Goal: Navigation & Orientation: Find specific page/section

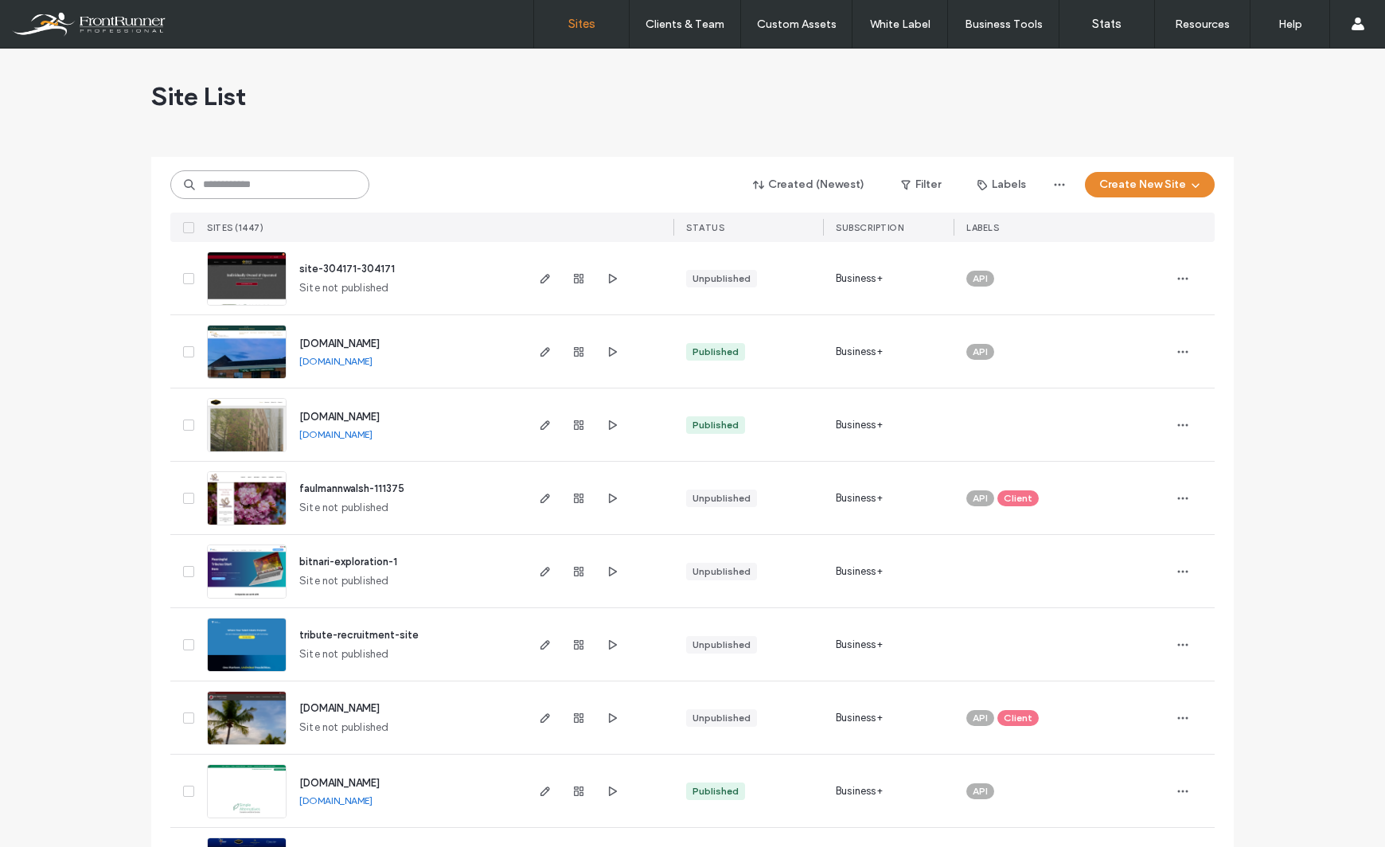
click at [313, 182] on input at bounding box center [269, 184] width 199 height 29
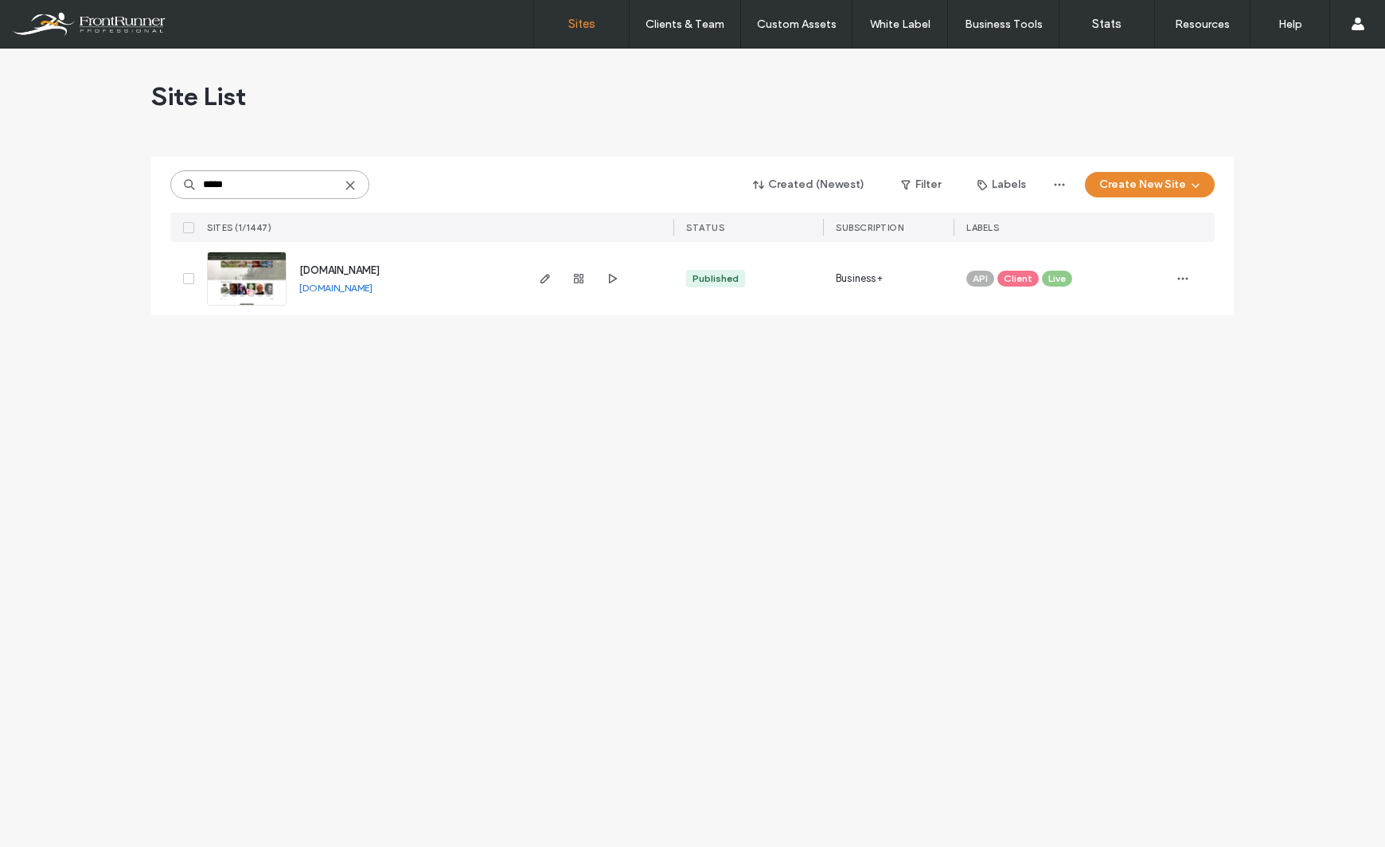
type input "*****"
click at [334, 268] on span "[DOMAIN_NAME]" at bounding box center [339, 270] width 80 height 12
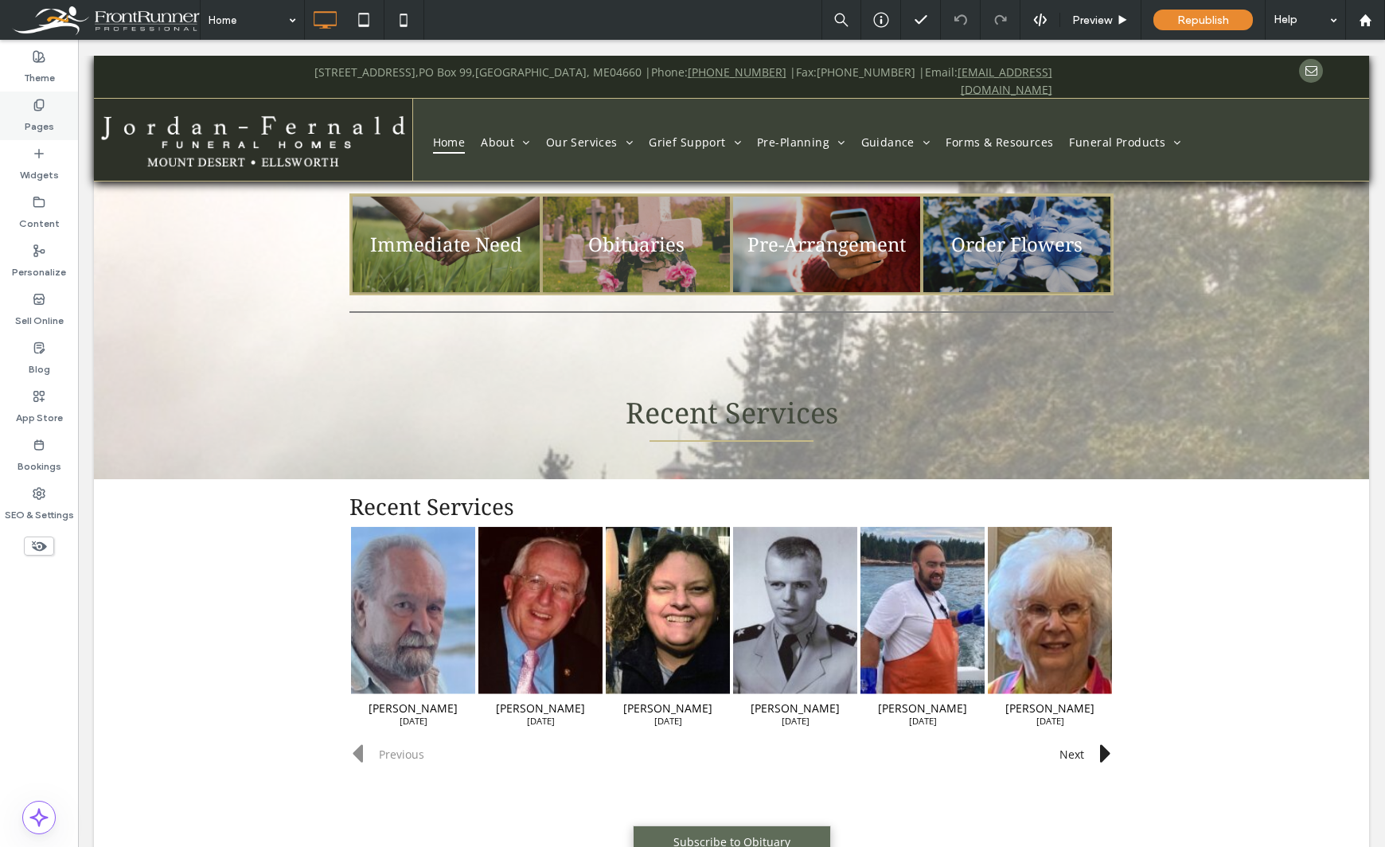
click at [21, 114] on div "Pages" at bounding box center [39, 116] width 78 height 49
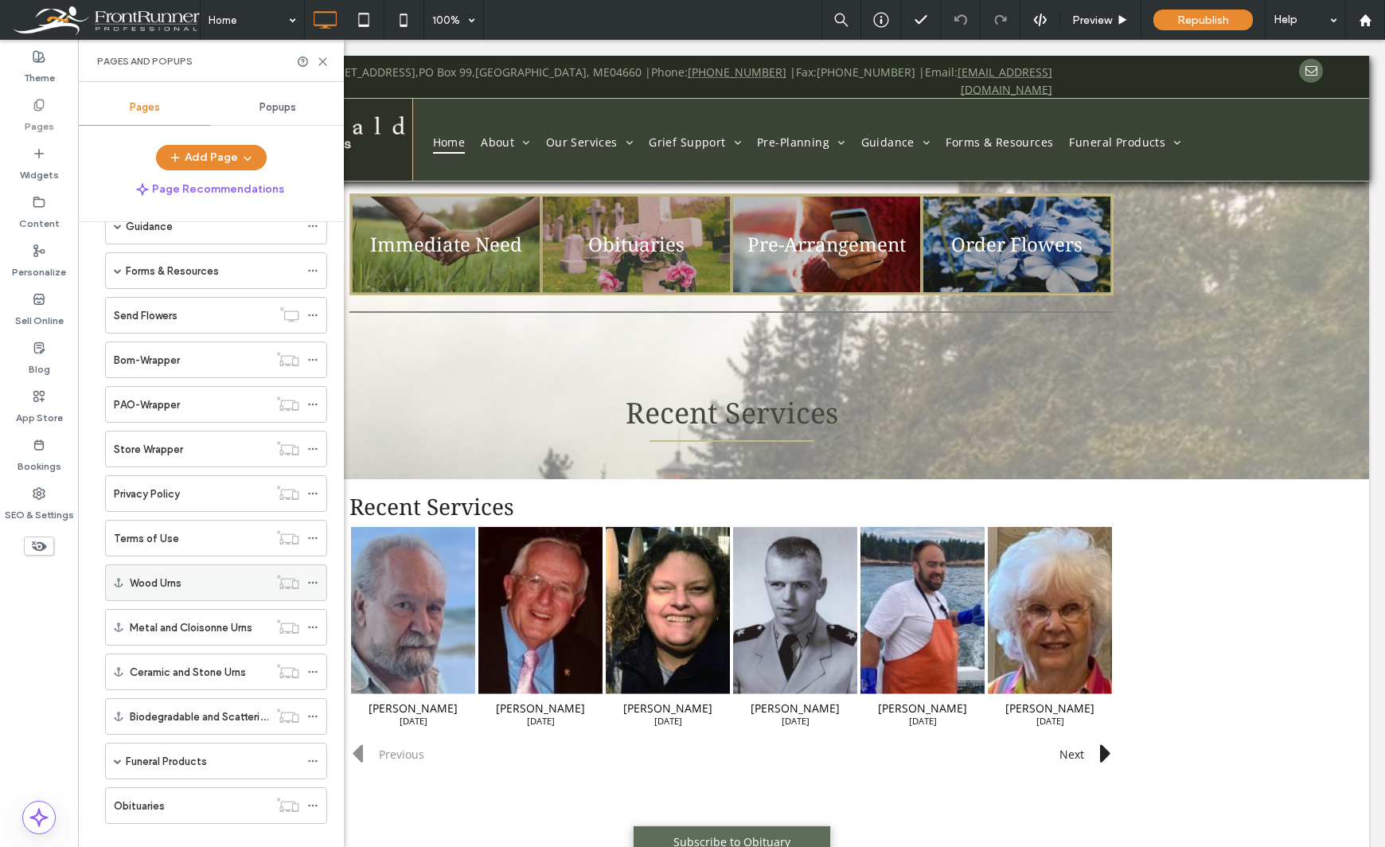
scroll to position [289, 0]
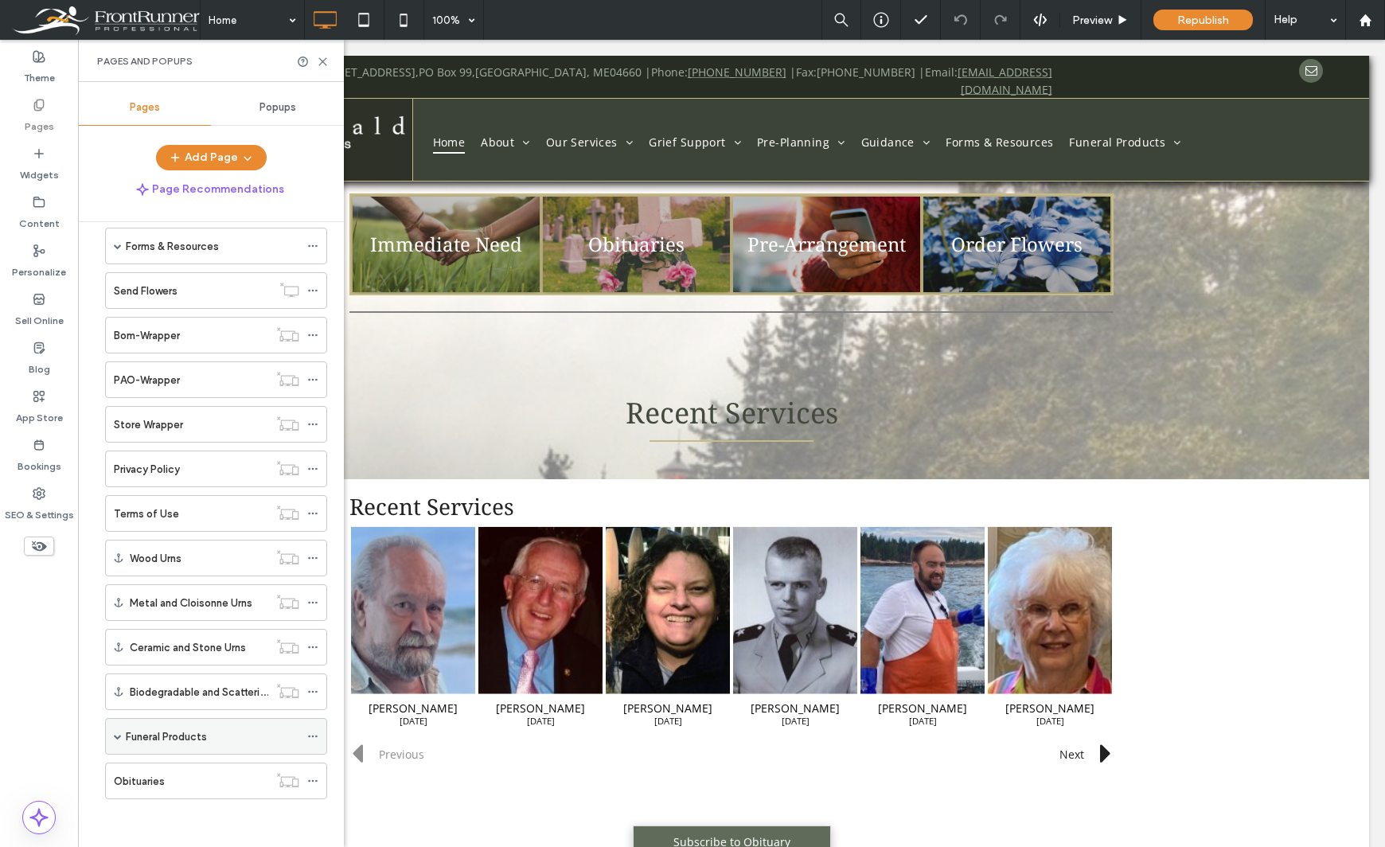
click at [117, 736] on span at bounding box center [118, 736] width 8 height 8
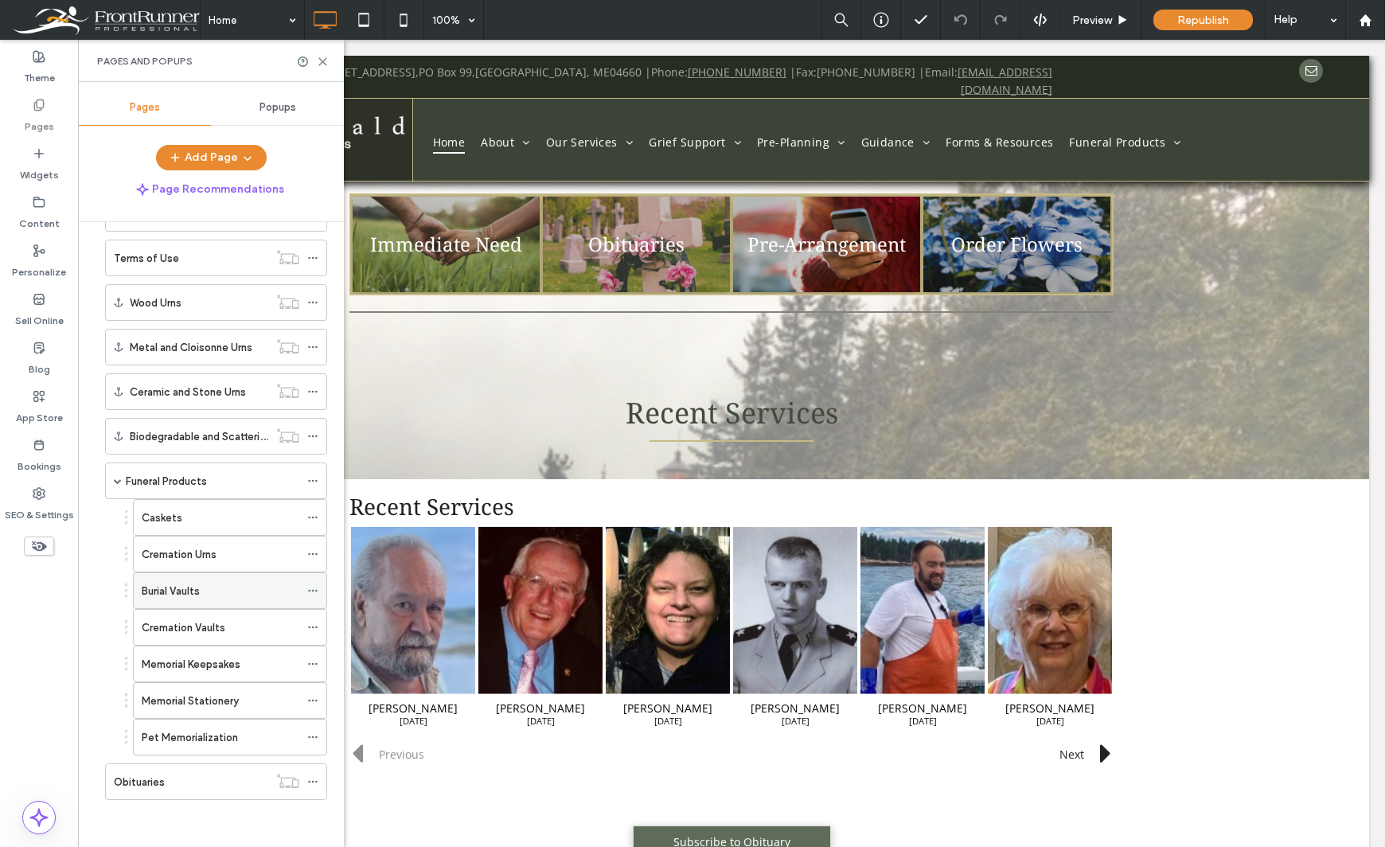
scroll to position [545, 0]
click at [157, 560] on label "Cremation Urns" at bounding box center [179, 554] width 75 height 28
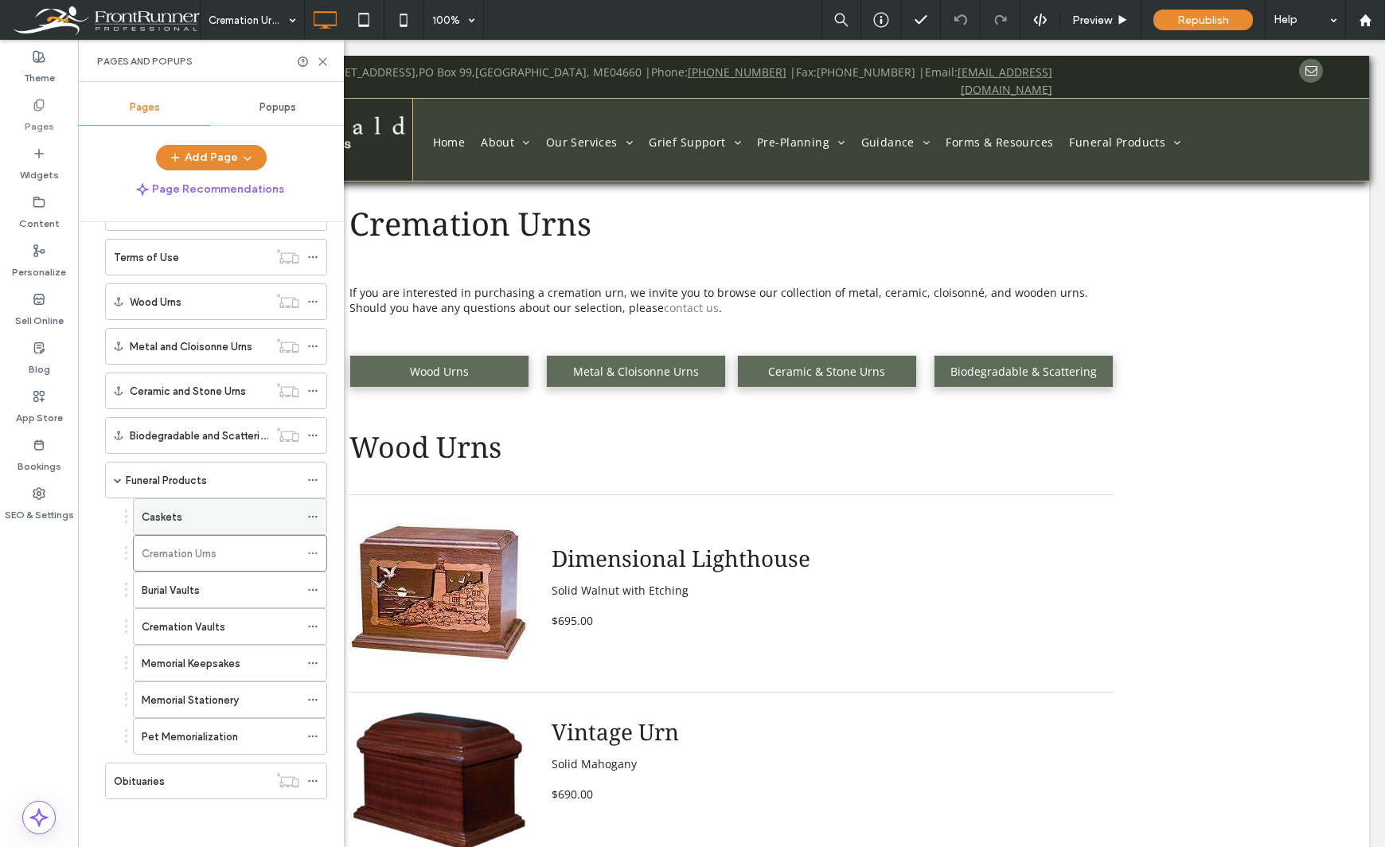
click at [239, 517] on div "Caskets" at bounding box center [221, 517] width 158 height 17
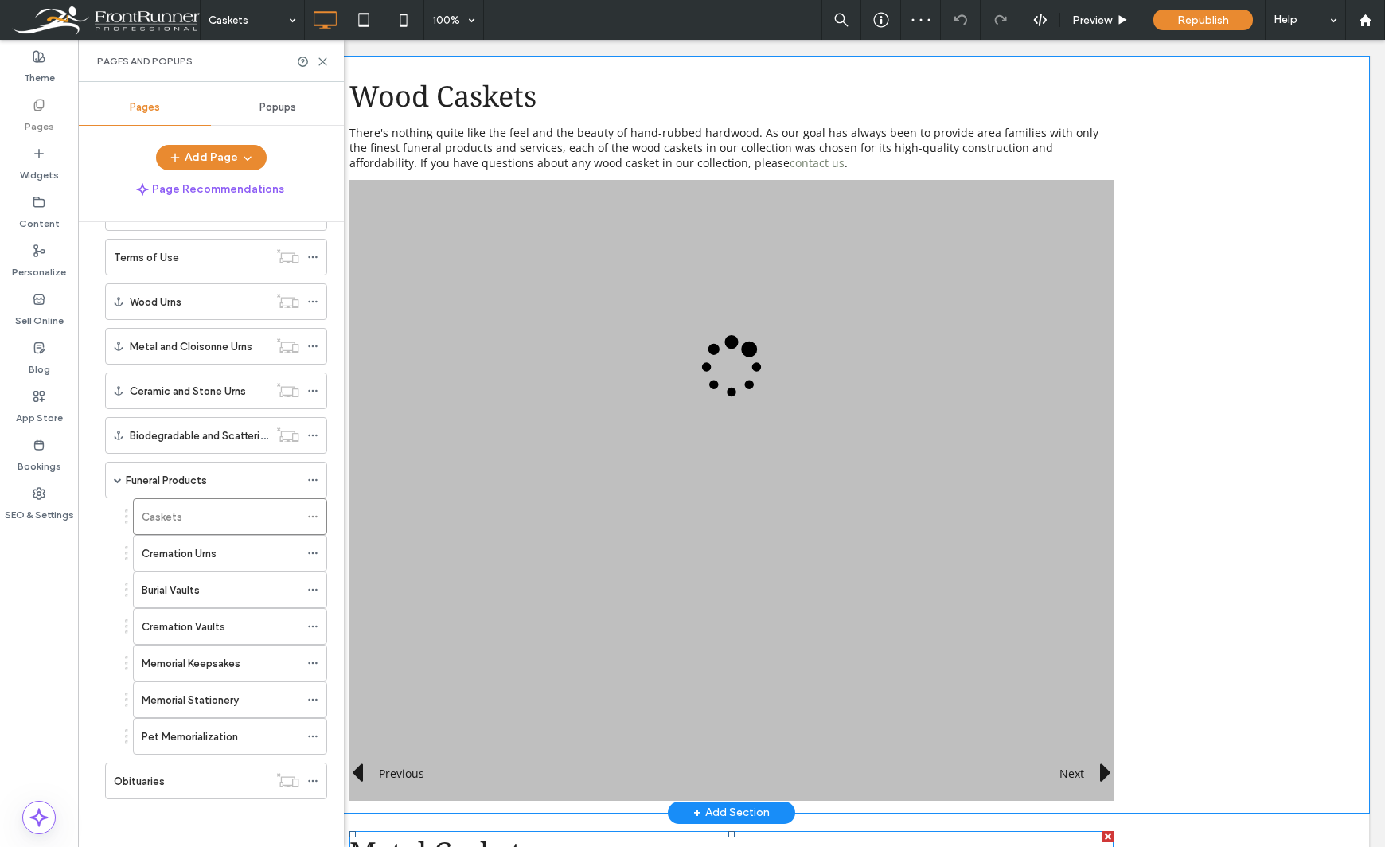
scroll to position [318, 0]
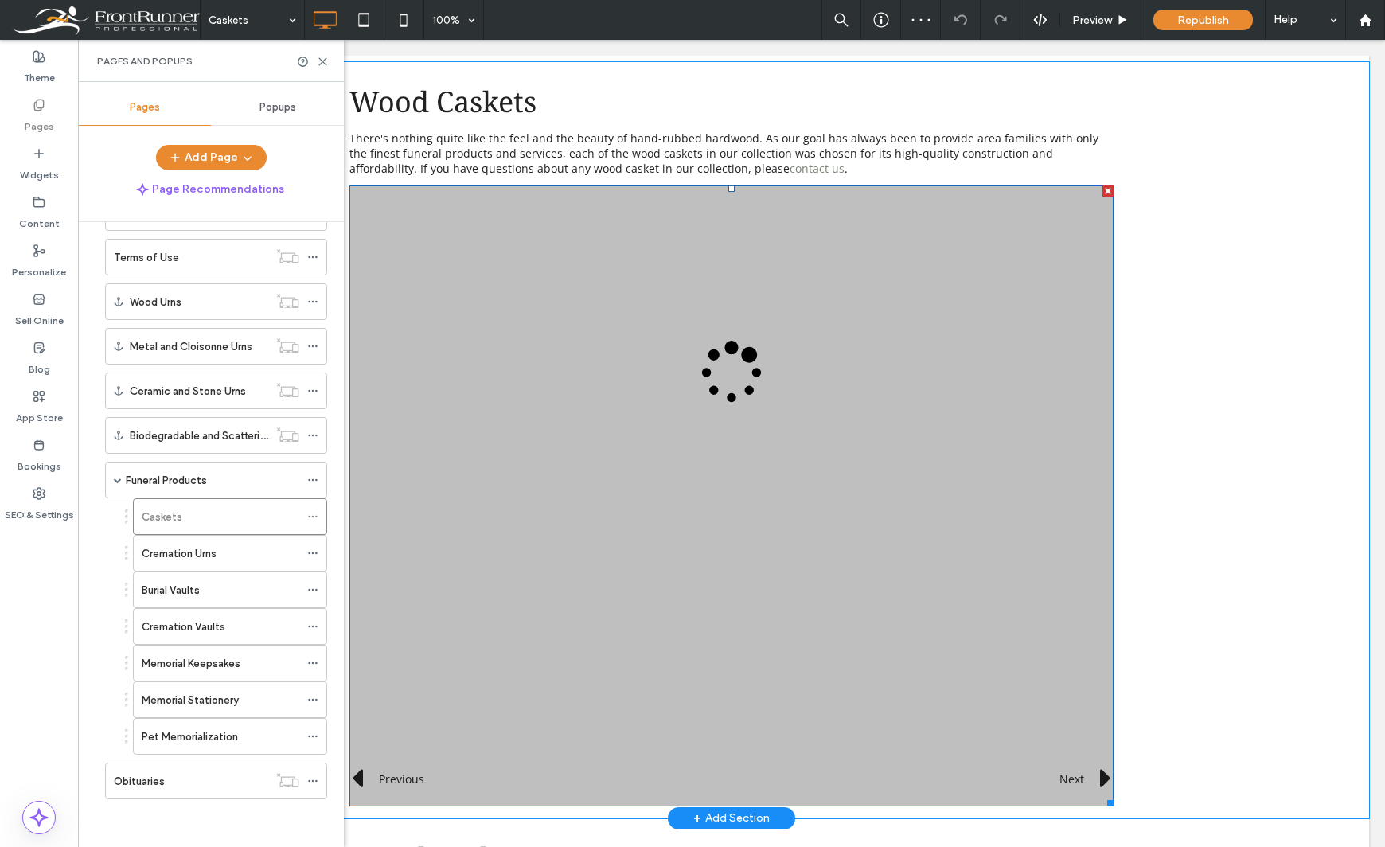
click at [899, 355] on span at bounding box center [732, 496] width 764 height 621
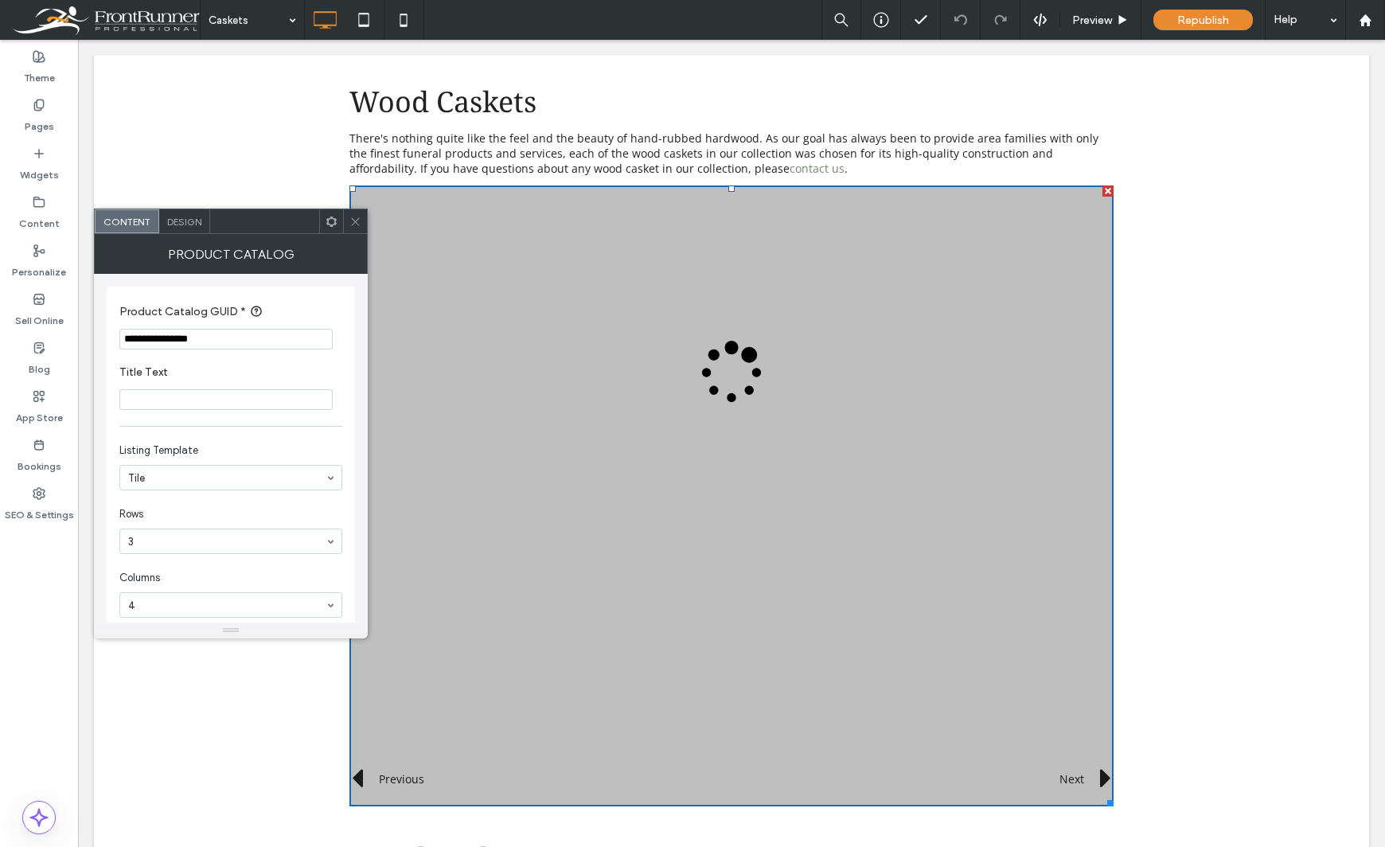
click at [41, 631] on div "Theme Pages Widgets Content Personalize Sell Online Blog App Store Bookings SEO…" at bounding box center [39, 443] width 78 height 807
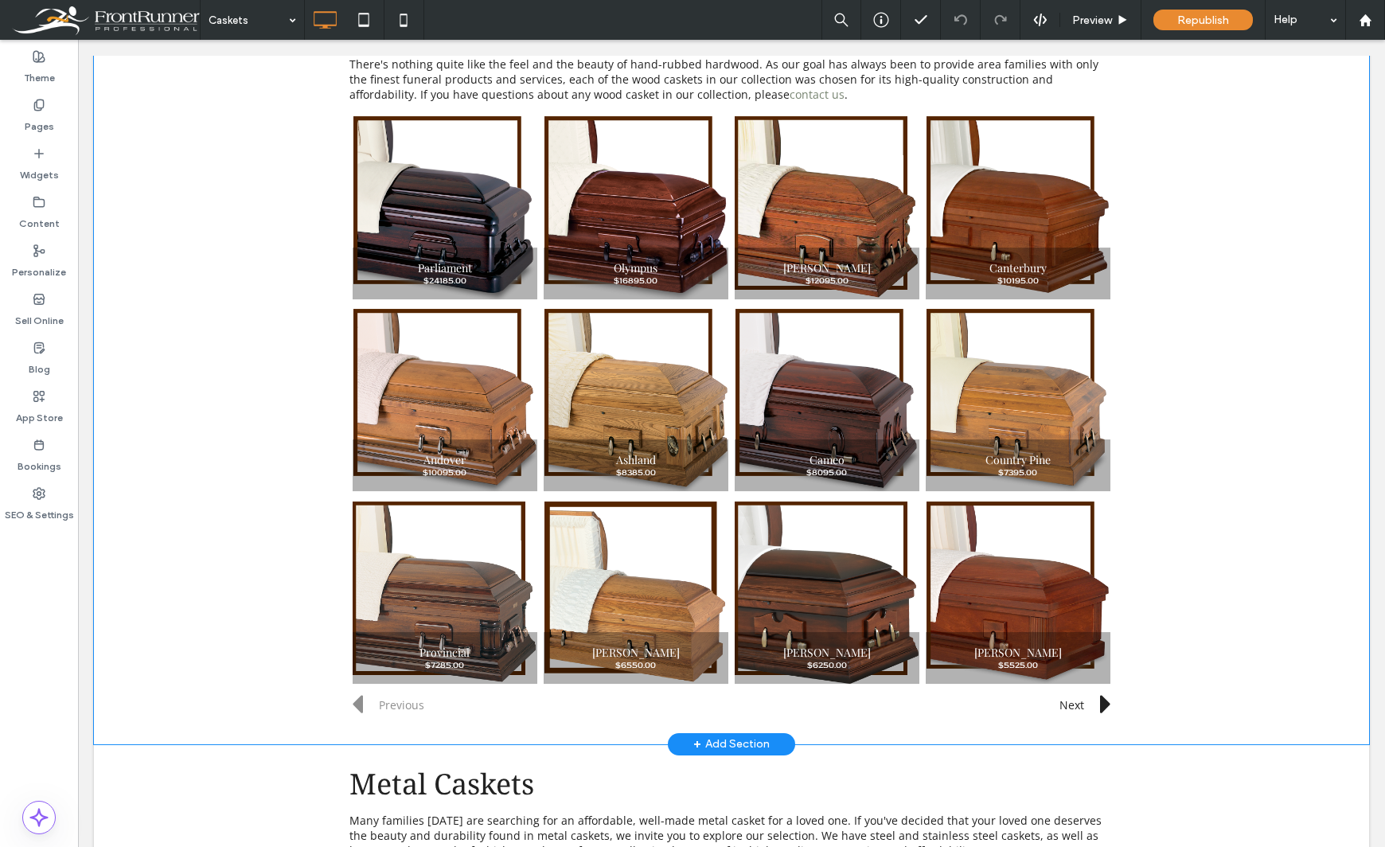
scroll to position [0, 0]
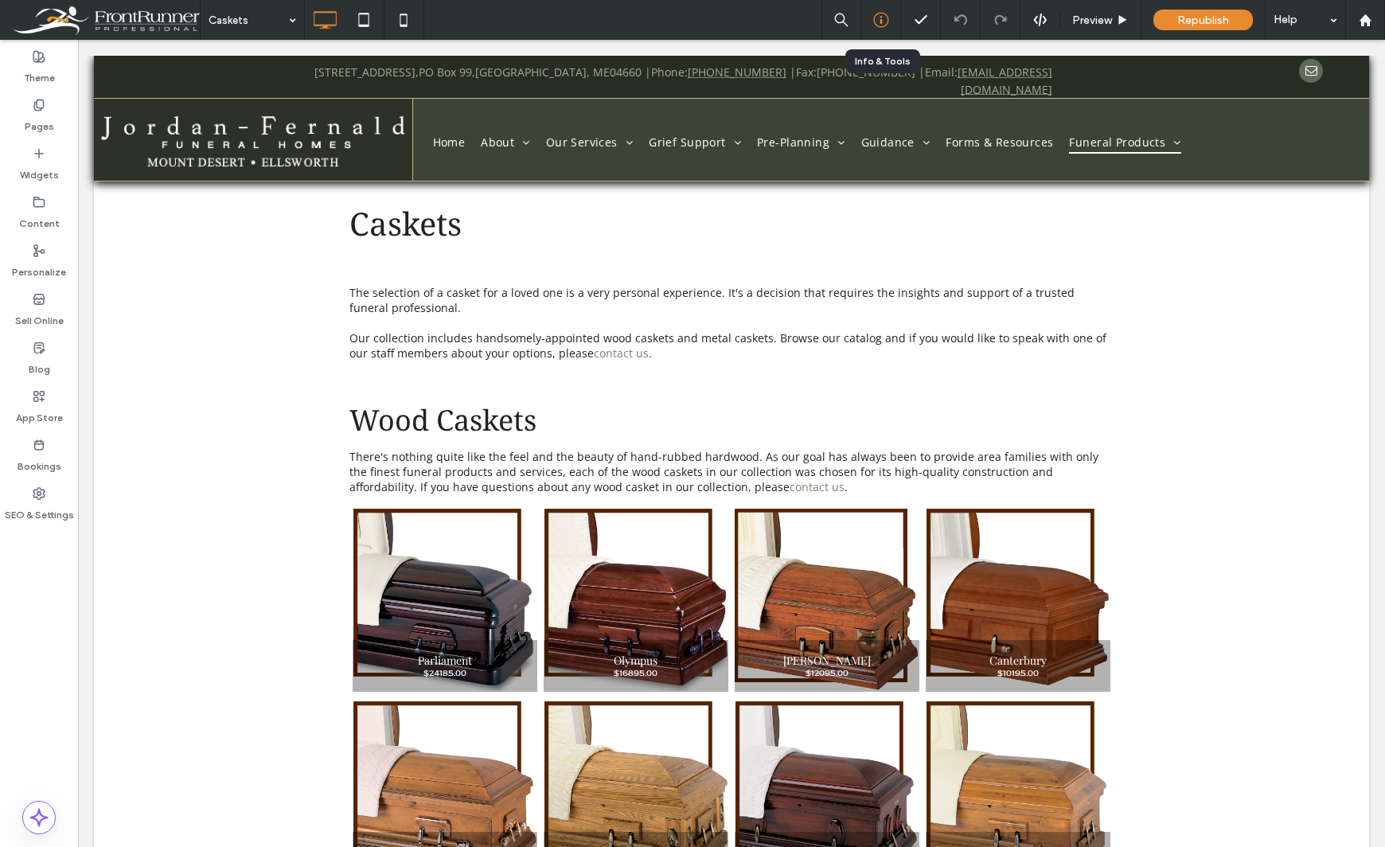
click at [882, 21] on icon at bounding box center [881, 20] width 16 height 16
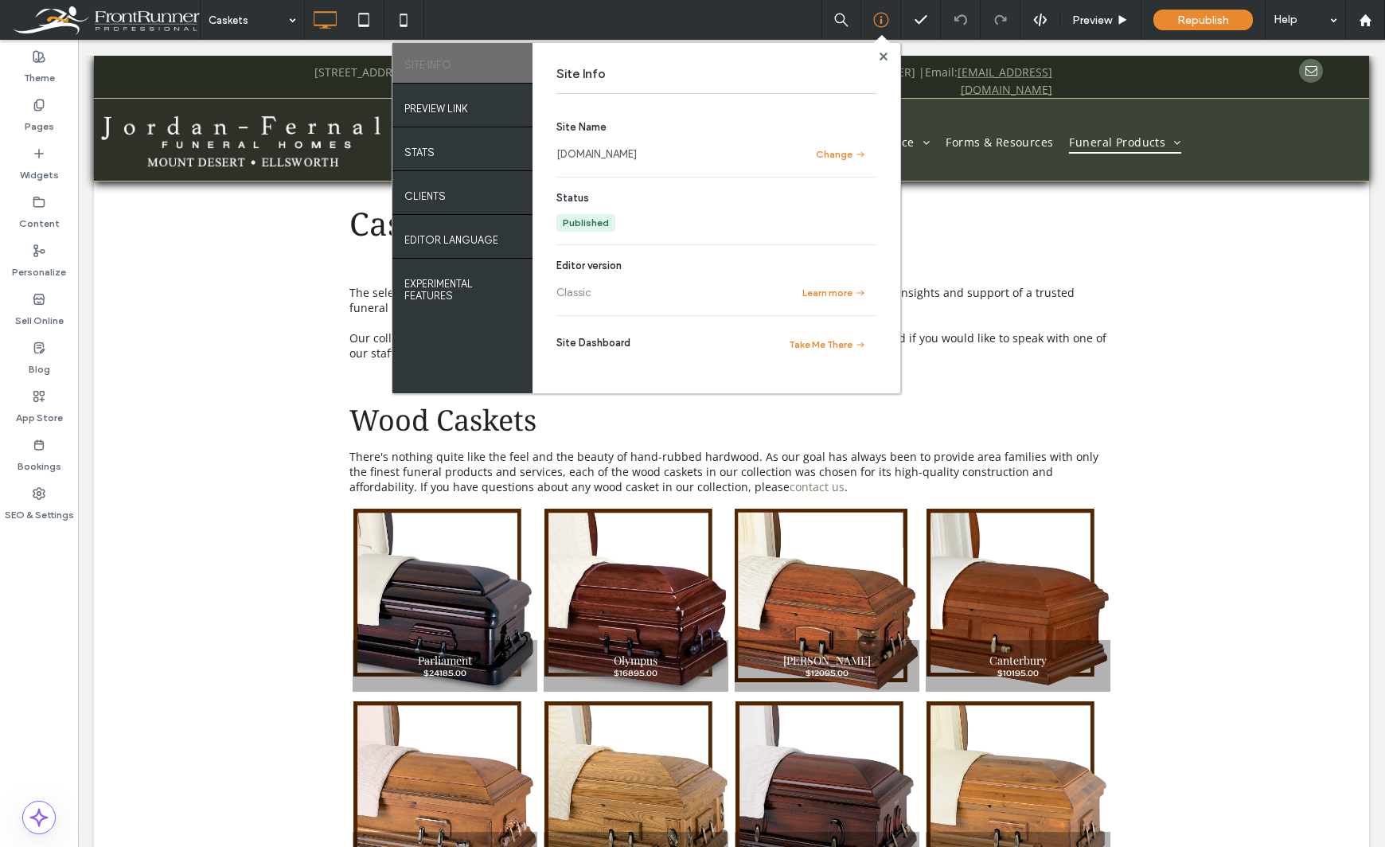
click at [634, 149] on link "[DOMAIN_NAME]" at bounding box center [597, 154] width 80 height 16
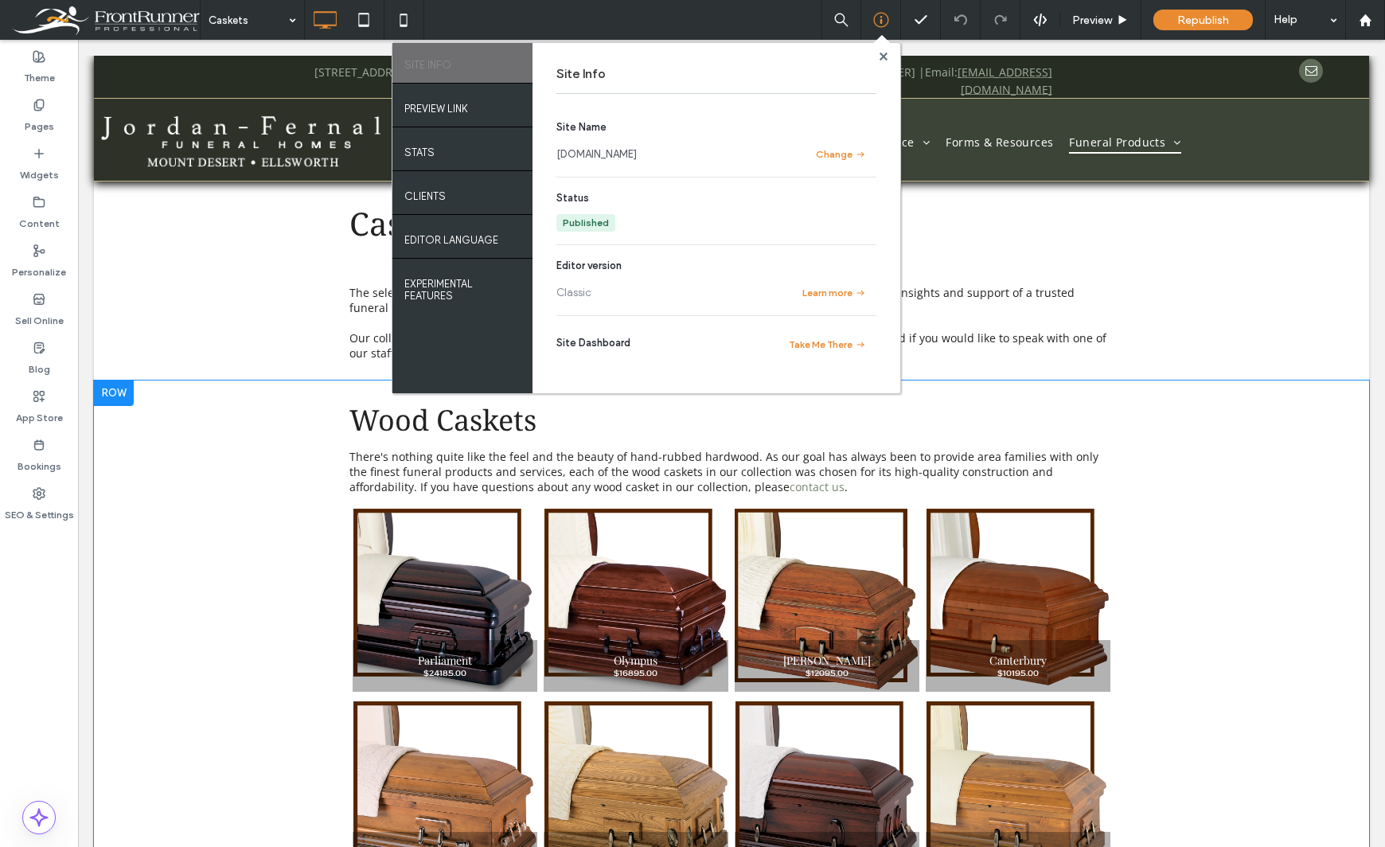
click at [1244, 579] on div "Wood Caskets There's nothing quite like the feel and the beauty of hand-rubbed …" at bounding box center [731, 759] width 1275 height 756
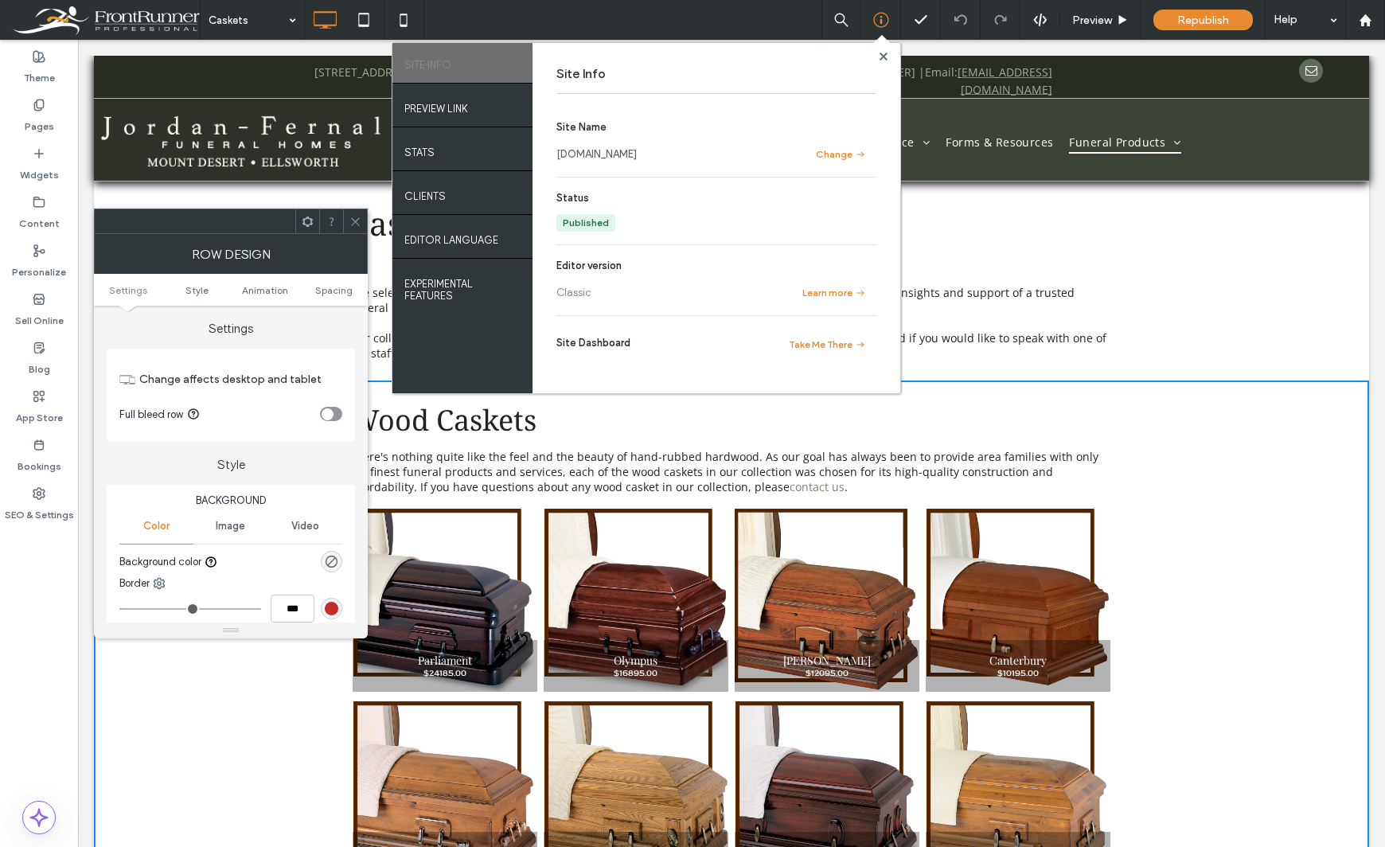
click at [69, 631] on div "Theme Pages Widgets Content Personalize Sell Online Blog App Store Bookings SEO…" at bounding box center [39, 443] width 78 height 807
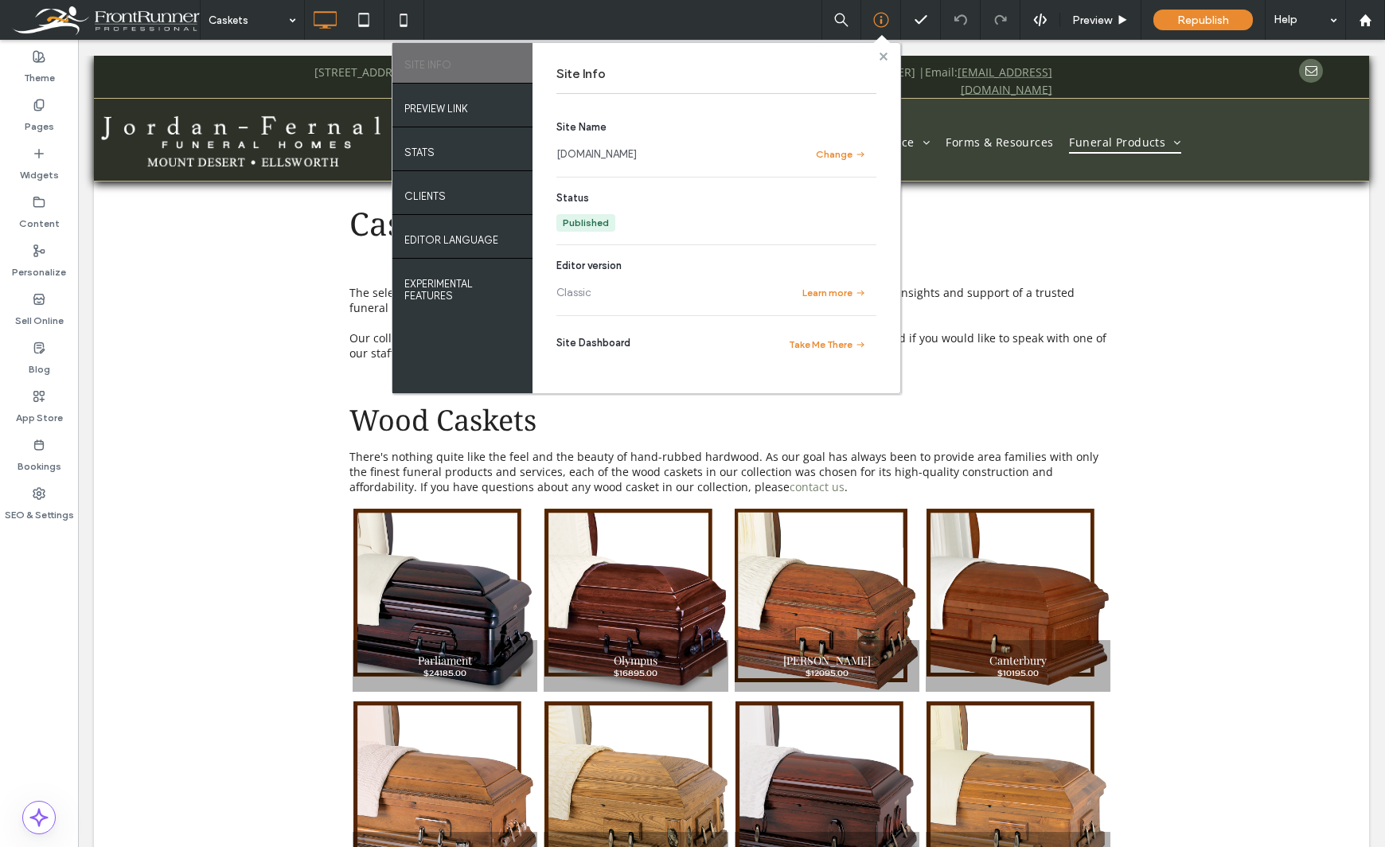
click at [881, 53] on use at bounding box center [883, 56] width 8 height 8
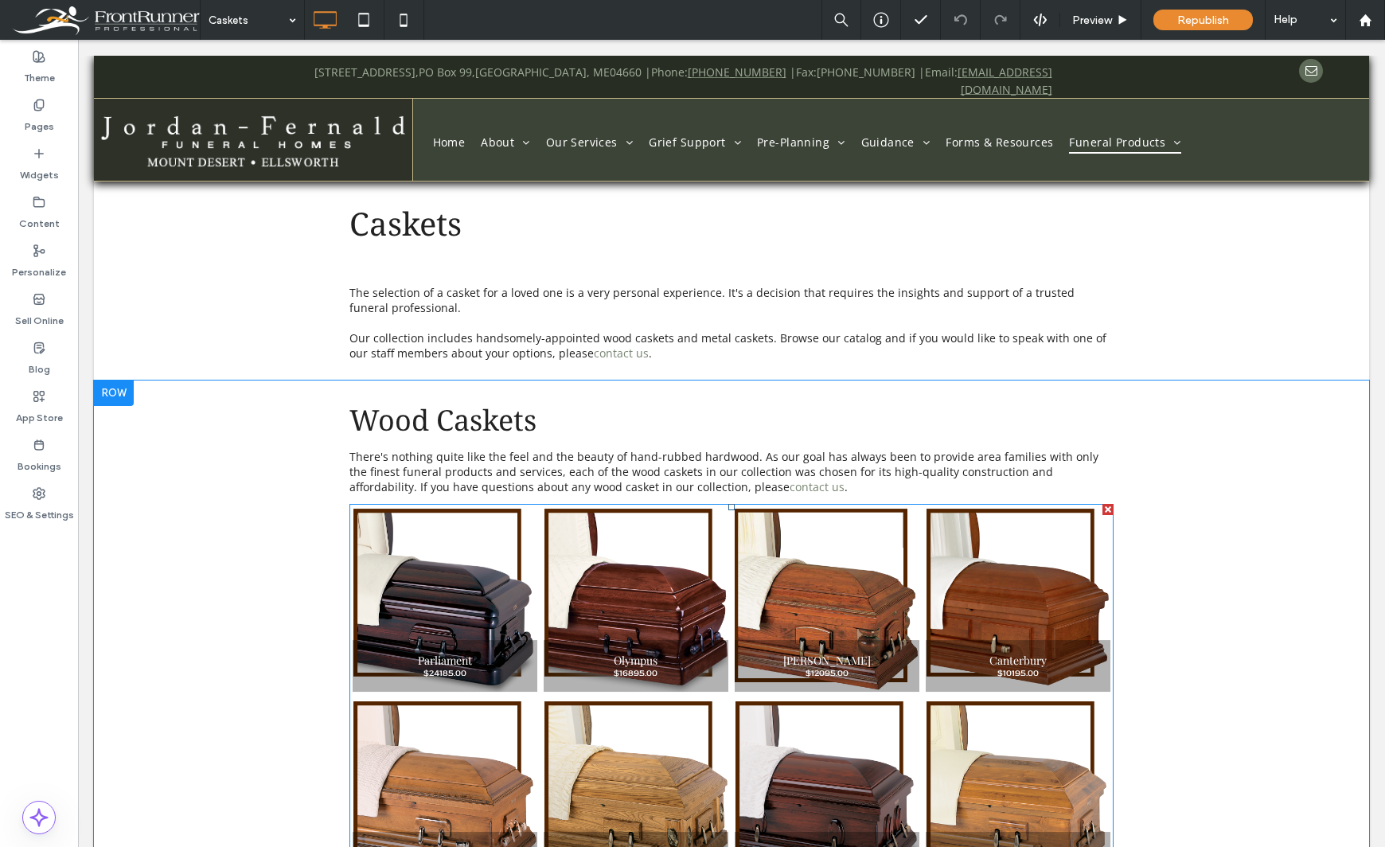
click at [814, 629] on span at bounding box center [732, 814] width 764 height 621
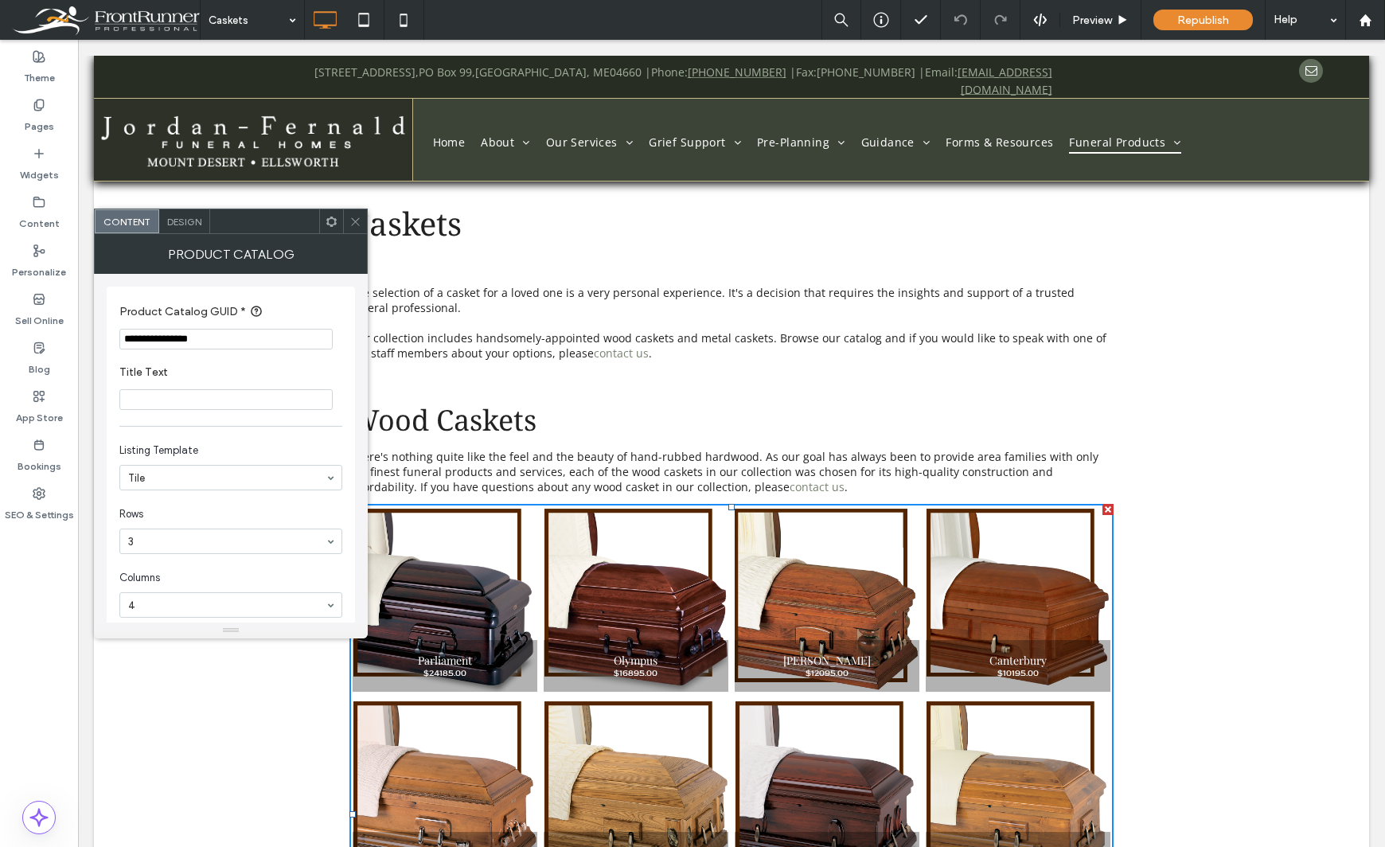
click at [193, 222] on span "Design" at bounding box center [184, 222] width 34 height 12
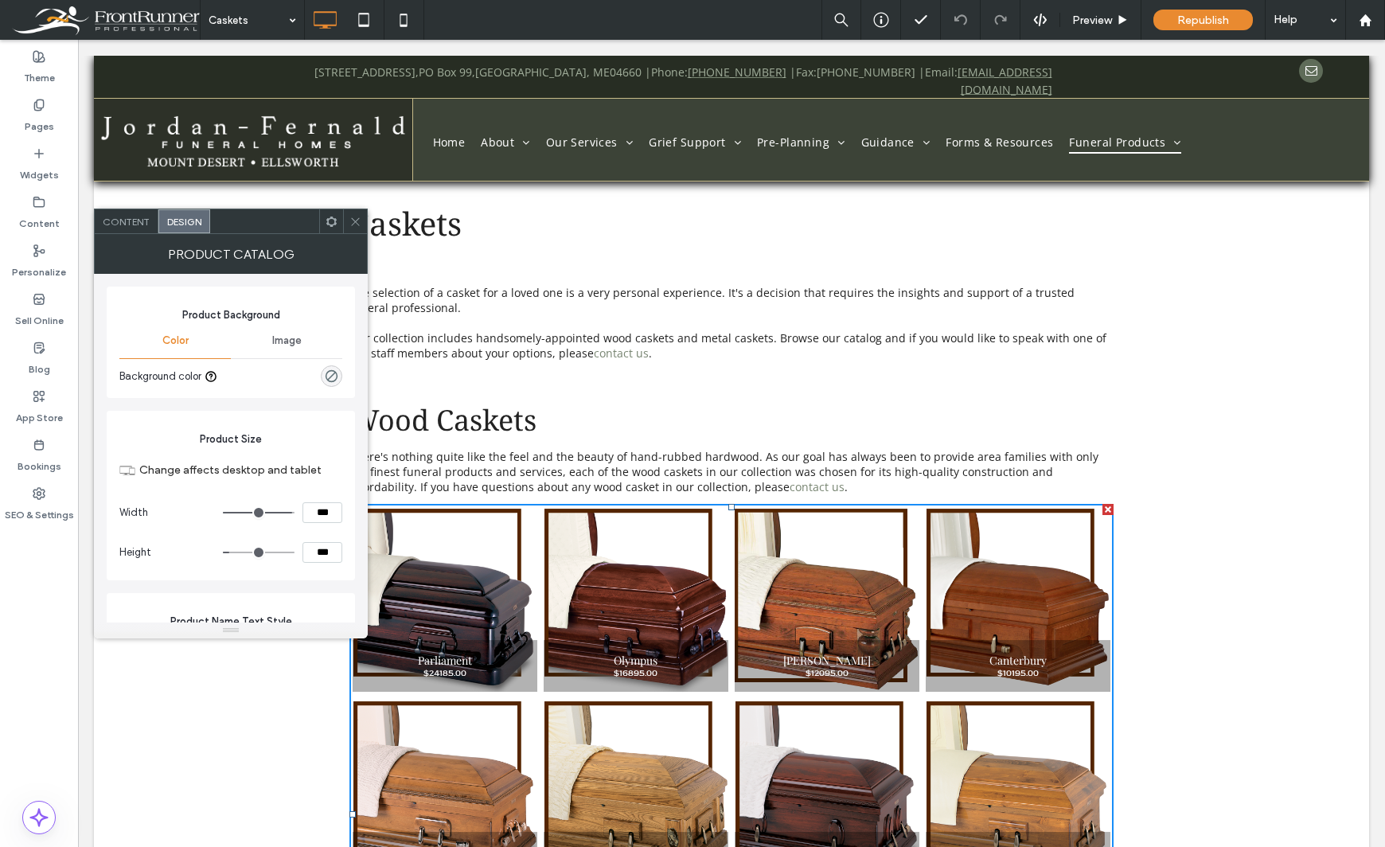
click at [133, 221] on span "Content" at bounding box center [126, 222] width 47 height 12
